Goal: Information Seeking & Learning: Learn about a topic

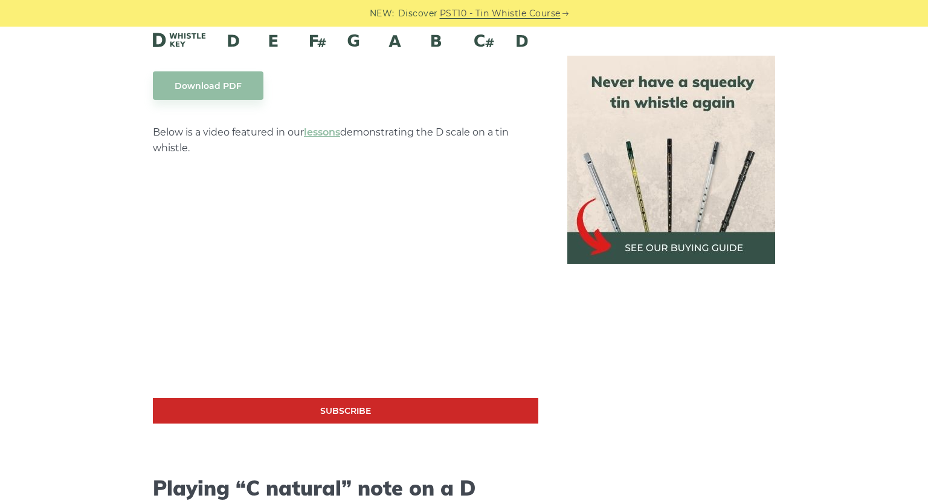
scroll to position [2114, 0]
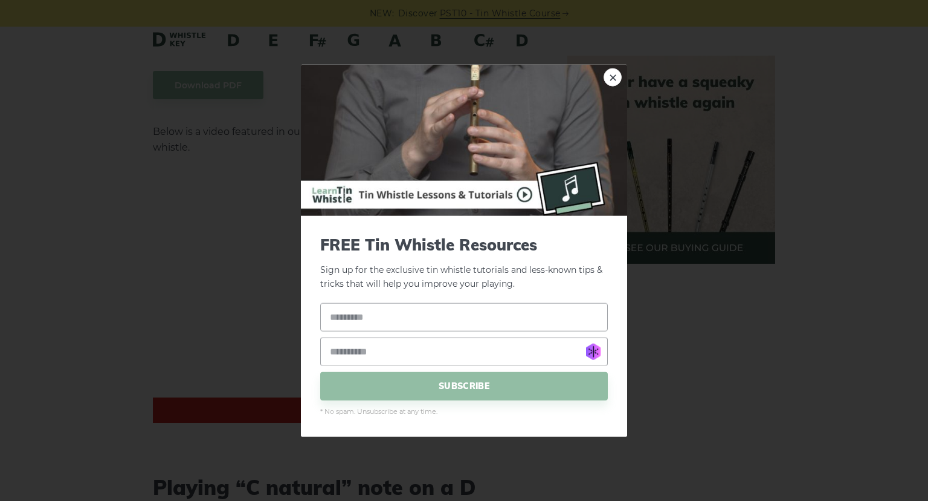
click at [210, 143] on div "× FREE Tin Whistle Resources Sign up for the exclusive tin whistle tutorials an…" at bounding box center [464, 250] width 928 height 501
click at [615, 76] on link "×" at bounding box center [613, 77] width 18 height 18
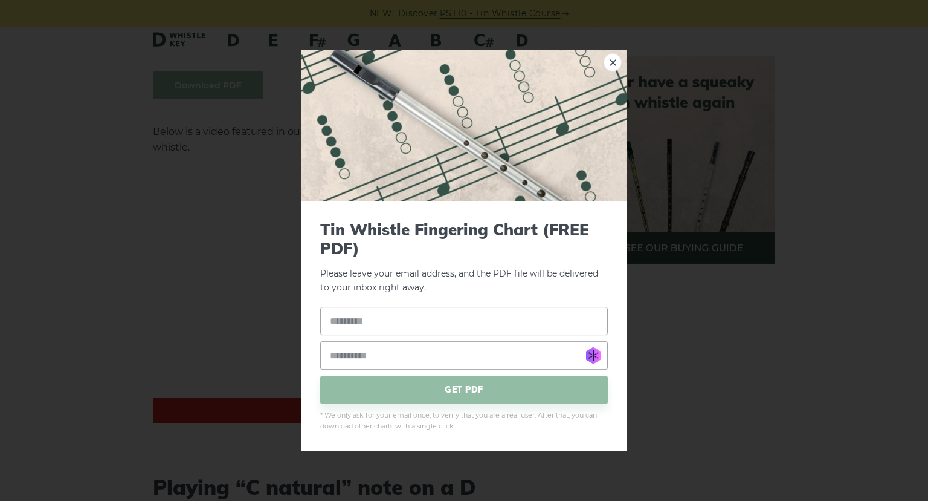
click at [400, 319] on input "text" at bounding box center [464, 320] width 288 height 28
type input "**********"
click at [411, 322] on input "**********" at bounding box center [464, 320] width 288 height 28
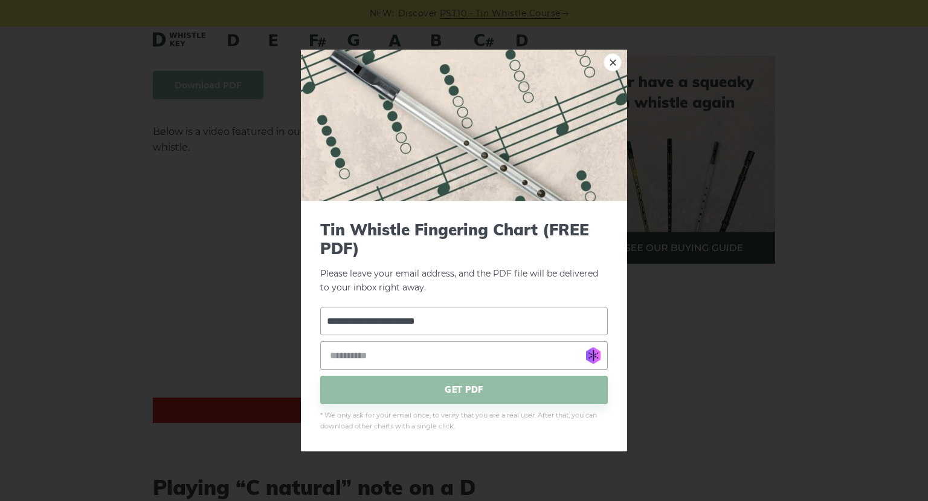
click at [411, 322] on input "**********" at bounding box center [464, 320] width 288 height 28
click at [401, 352] on input "email" at bounding box center [464, 355] width 288 height 28
paste input "**********"
type input "**********"
click at [387, 323] on input "text" at bounding box center [464, 320] width 288 height 28
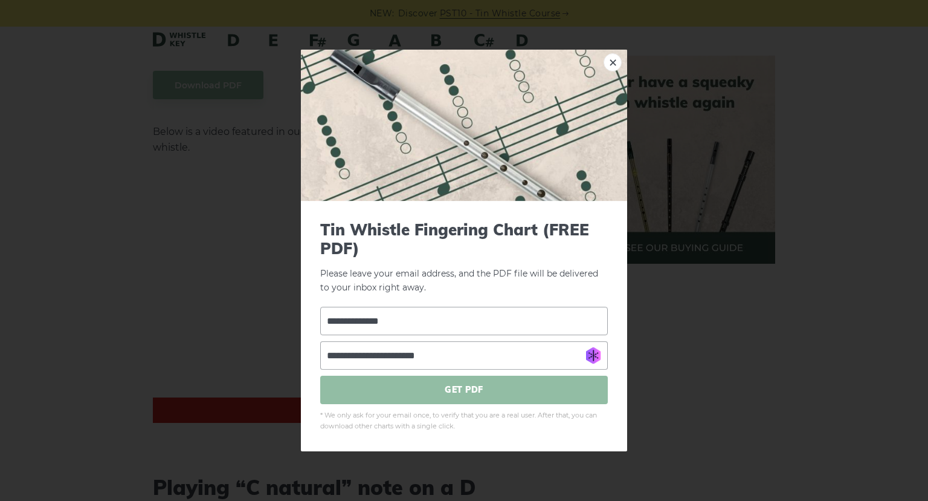
type input "**********"
click at [453, 389] on span "GET PDF" at bounding box center [464, 389] width 288 height 28
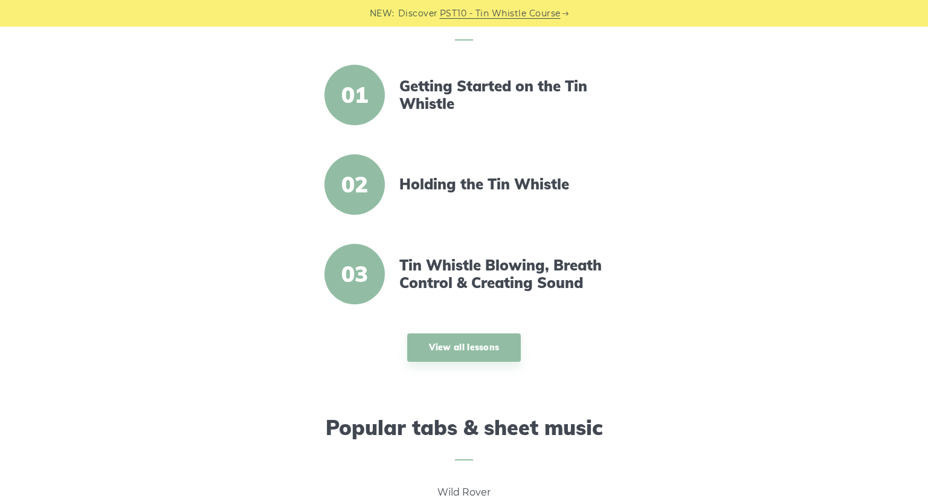
scroll to position [425, 0]
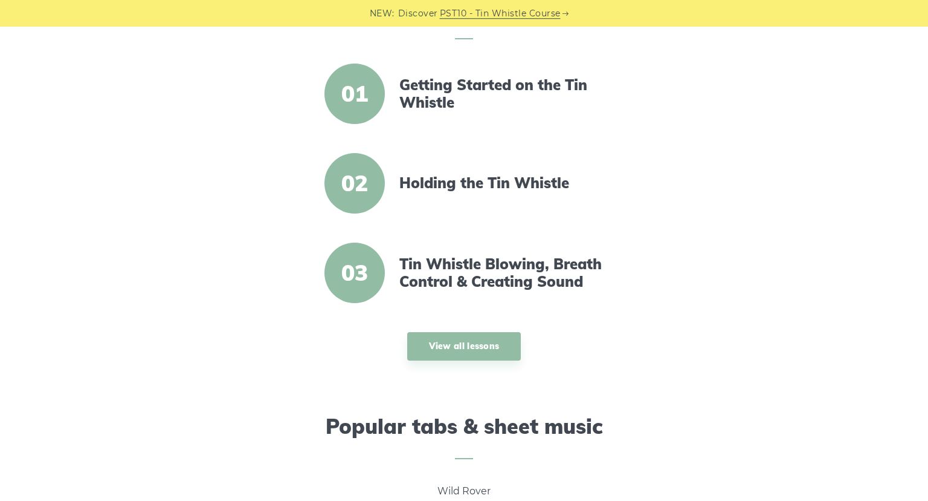
click at [367, 100] on span "01" at bounding box center [355, 93] width 60 height 60
click at [439, 94] on link "Getting Started on the Tin Whistle" at bounding box center [504, 93] width 208 height 35
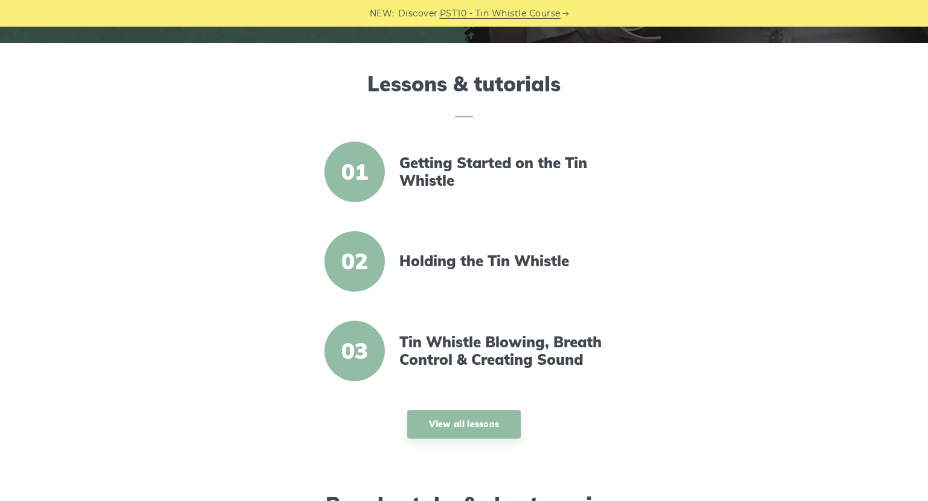
scroll to position [347, 0]
click at [427, 256] on link "Holding the Tin Whistle" at bounding box center [504, 261] width 208 height 18
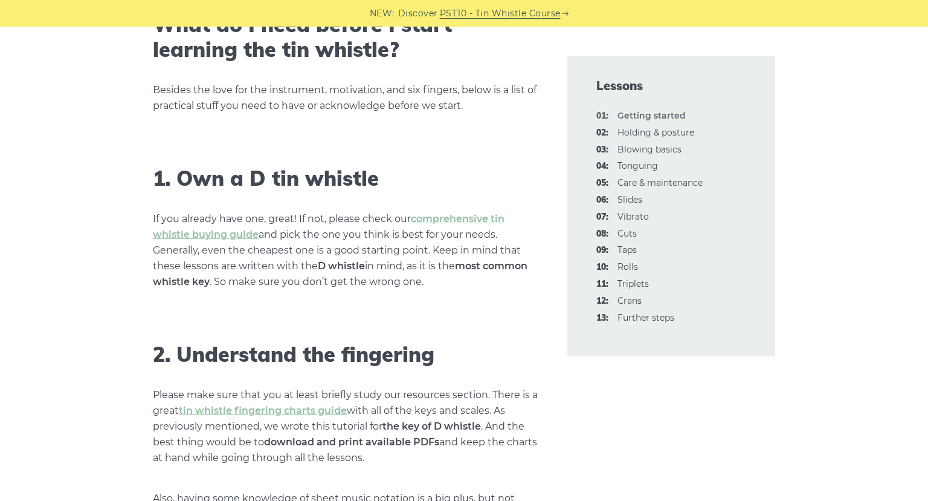
scroll to position [685, 0]
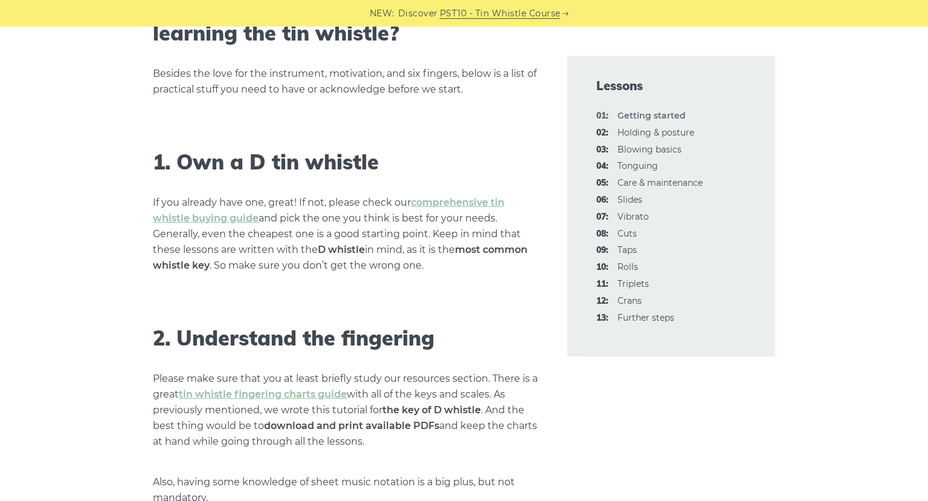
click at [439, 91] on p "Besides the love for the instrument, motivation, and six fingers, below is a li…" at bounding box center [346, 81] width 386 height 31
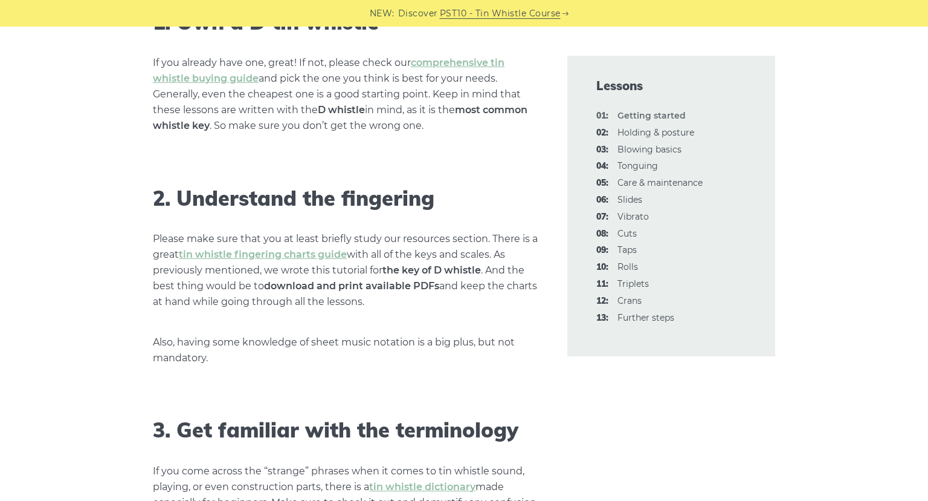
scroll to position [825, 0]
click at [223, 257] on link "tin whistle fingering charts guide" at bounding box center [263, 253] width 168 height 11
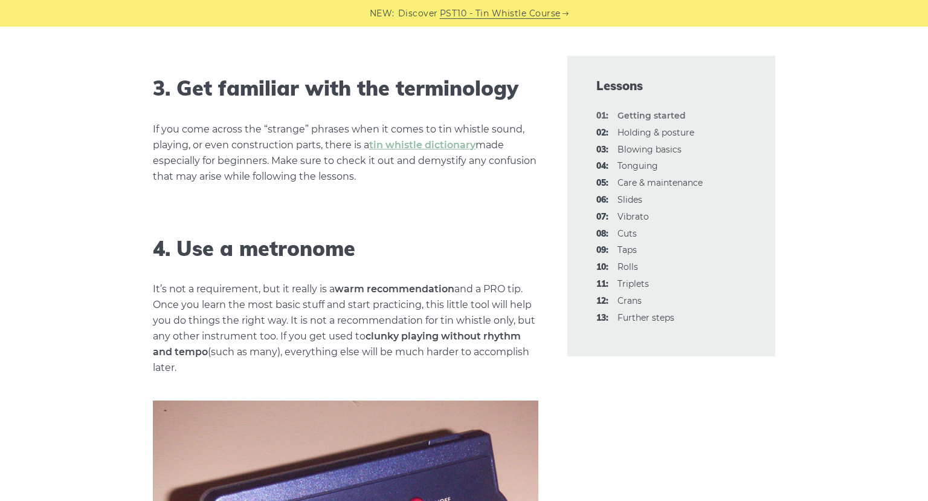
scroll to position [1170, 0]
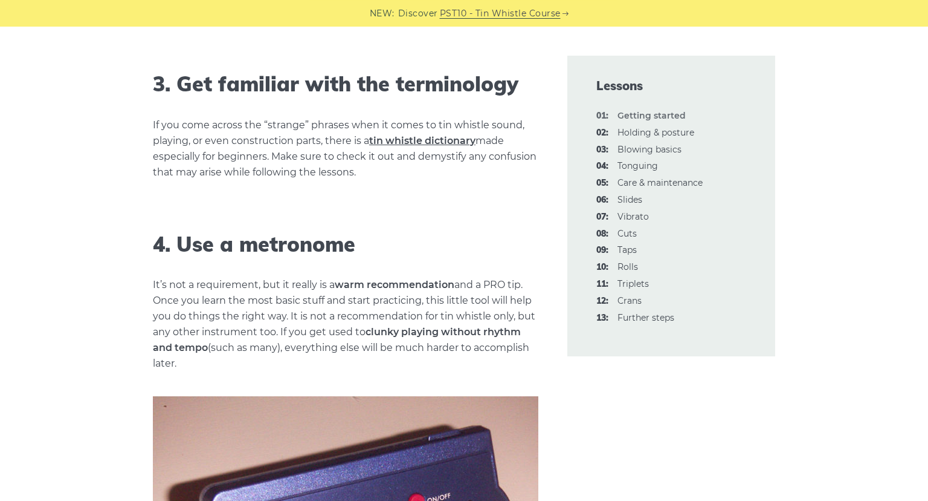
click at [387, 140] on link "tin whistle dictionary" at bounding box center [422, 140] width 106 height 11
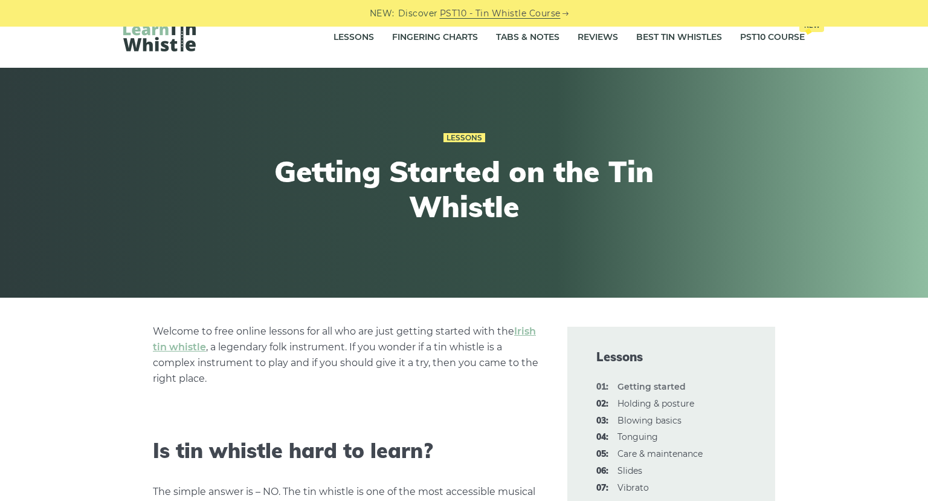
scroll to position [0, 0]
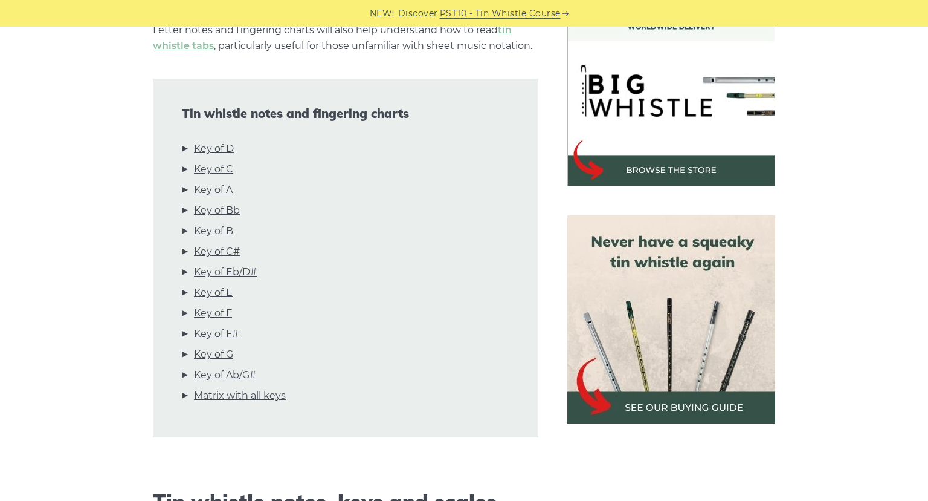
scroll to position [368, 0]
click at [224, 149] on link "Key of D" at bounding box center [214, 149] width 40 height 16
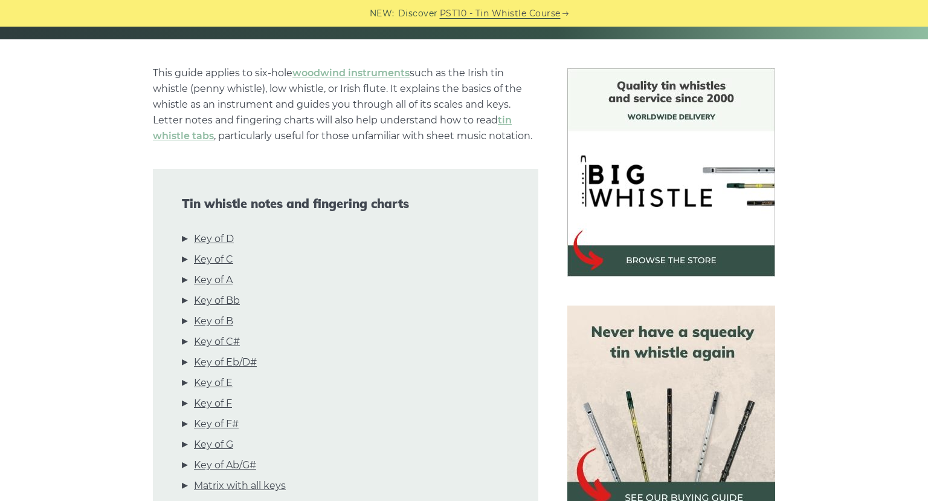
scroll to position [277, 0]
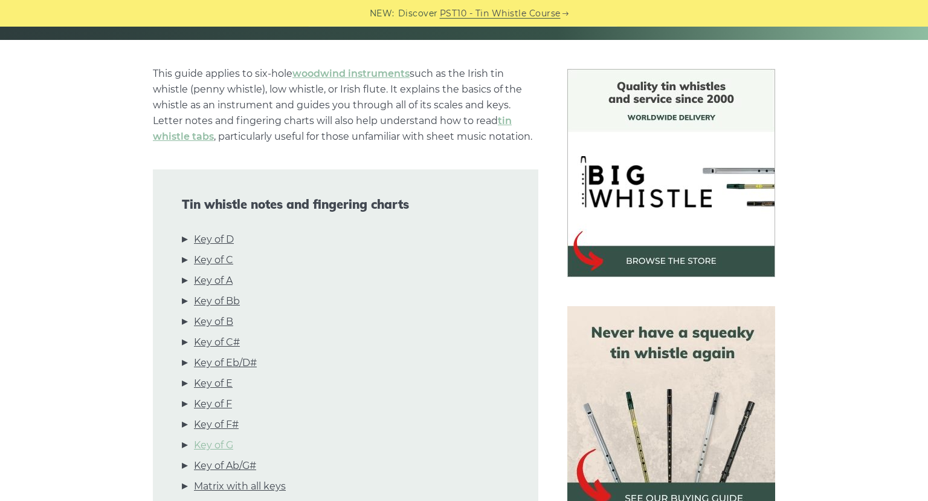
click at [222, 446] on link "Key of G" at bounding box center [213, 445] width 39 height 16
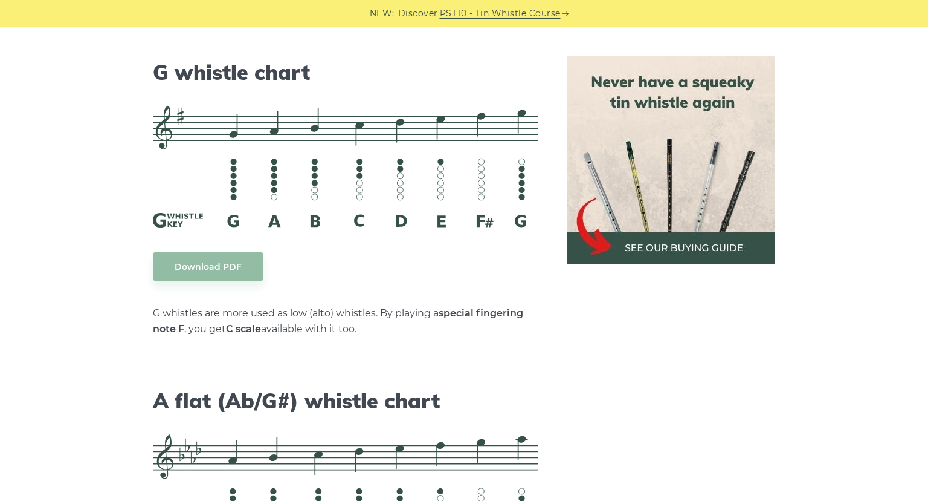
scroll to position [6183, 0]
click at [225, 251] on link "Download PDF" at bounding box center [208, 265] width 111 height 28
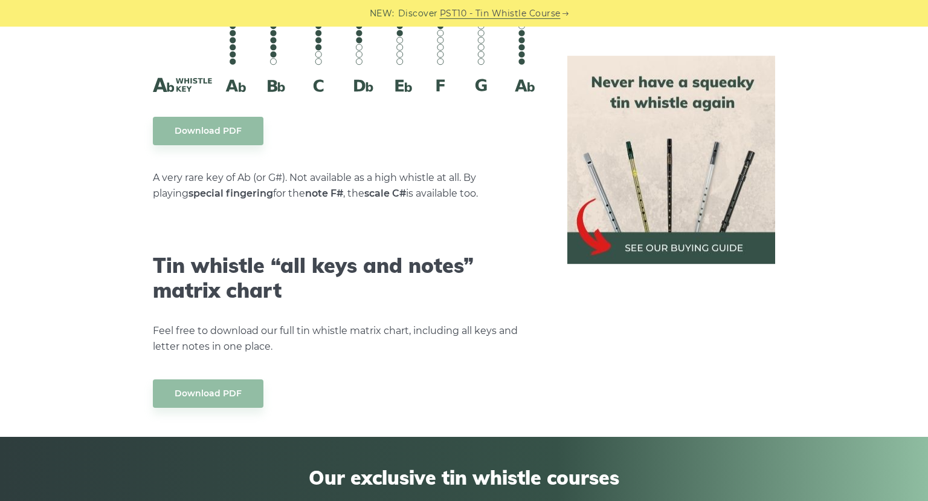
scroll to position [6647, 0]
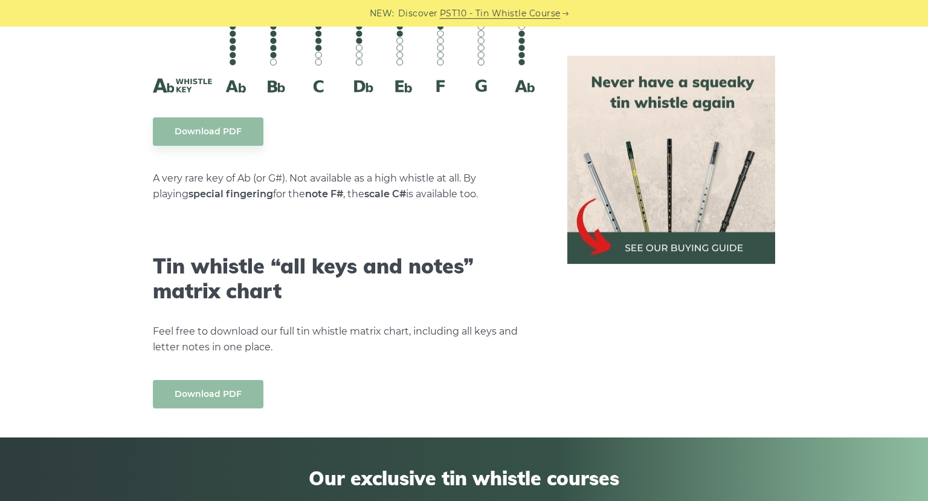
click at [202, 380] on link "Download PDF" at bounding box center [208, 394] width 111 height 28
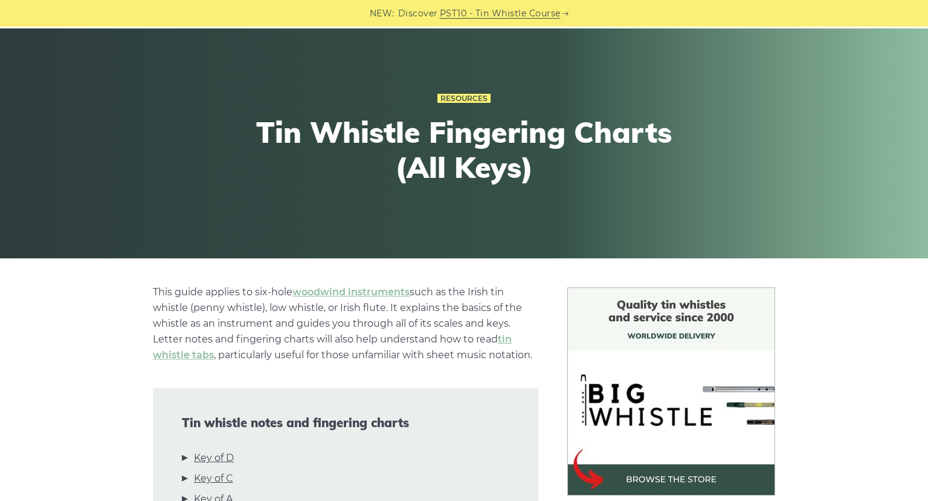
scroll to position [0, 0]
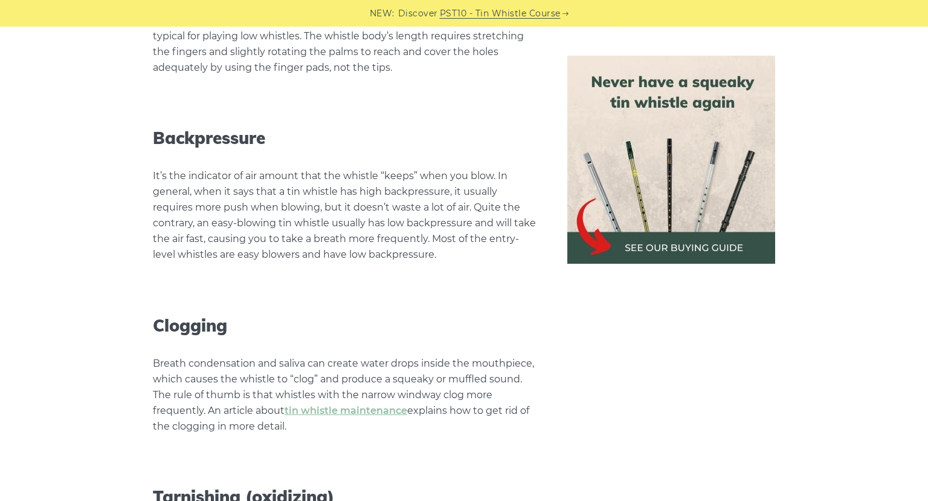
scroll to position [4842, 0]
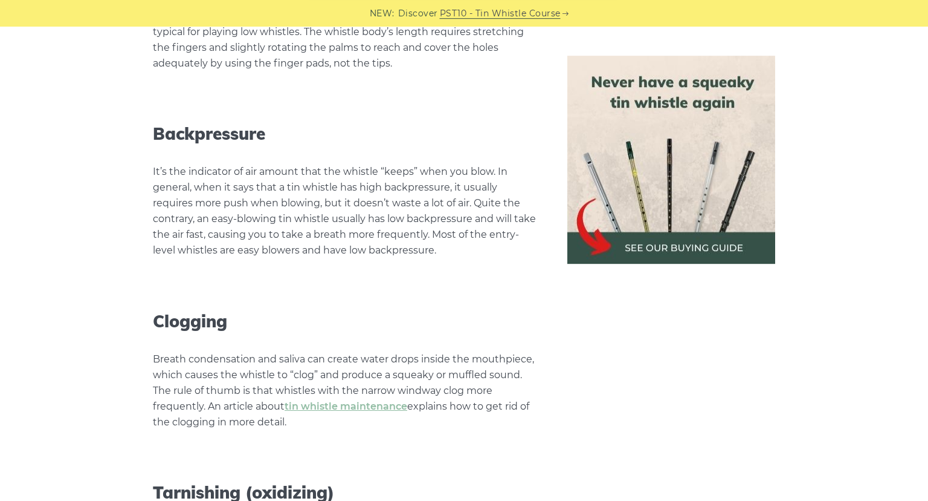
click at [398, 123] on h3 "Backpressure" at bounding box center [346, 133] width 386 height 21
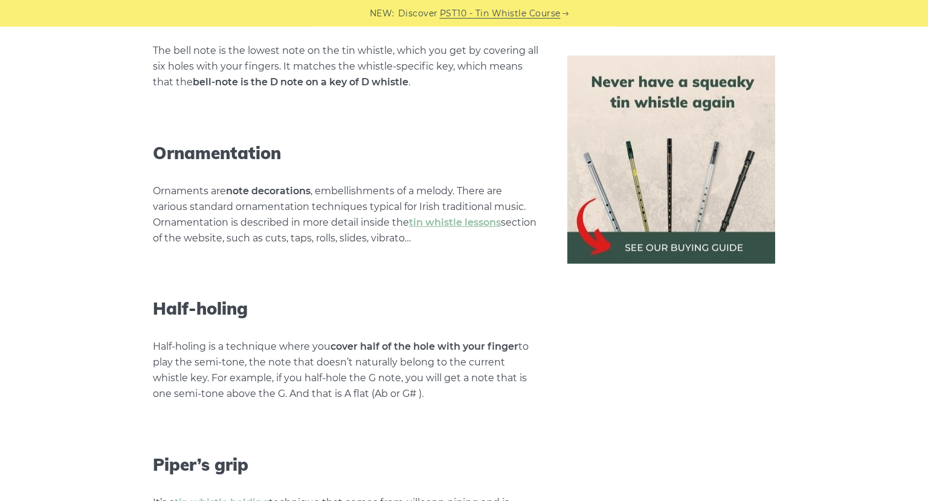
scroll to position [4303, 0]
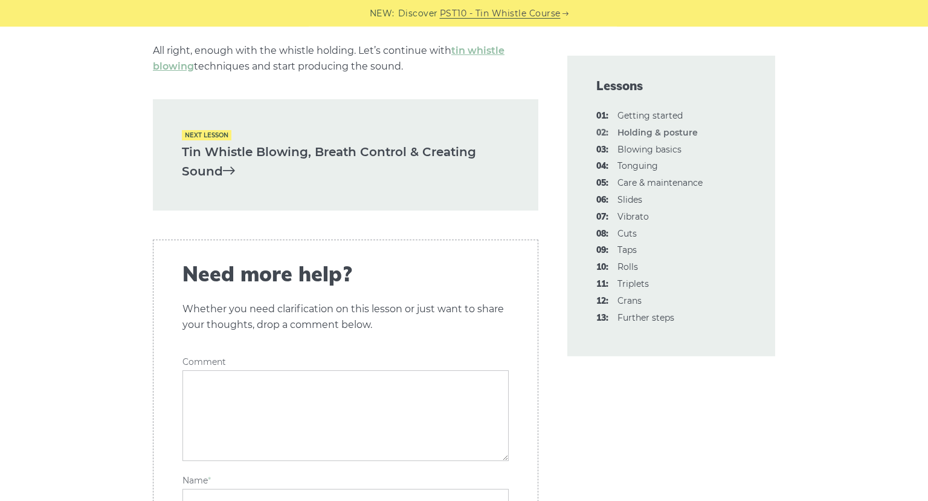
scroll to position [1856, 0]
click at [292, 147] on link "Tin Whistle Blowing, Breath Control & Creating Sound" at bounding box center [346, 161] width 328 height 39
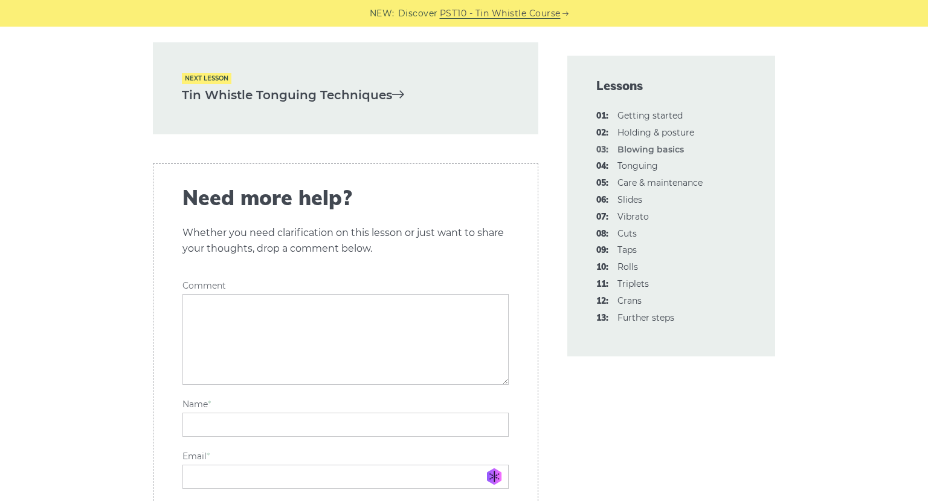
scroll to position [2606, 0]
click at [321, 106] on link "Tin Whistle Tonguing Techniques" at bounding box center [346, 96] width 328 height 20
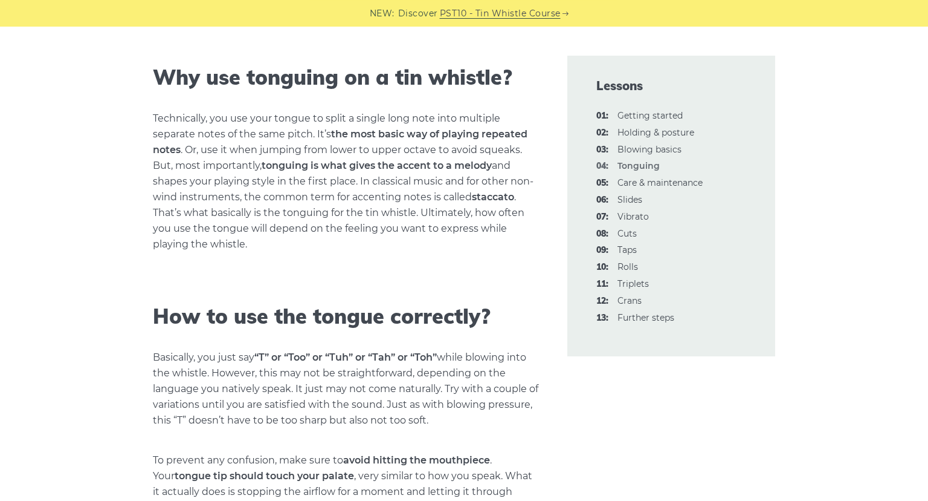
scroll to position [437, 0]
